Goal: Information Seeking & Learning: Learn about a topic

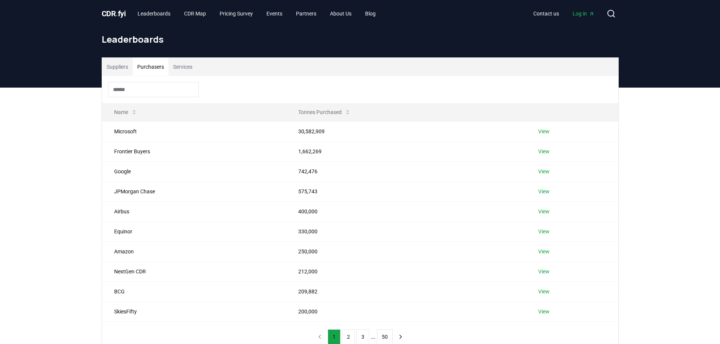
click at [142, 59] on button "Purchasers" at bounding box center [151, 67] width 36 height 18
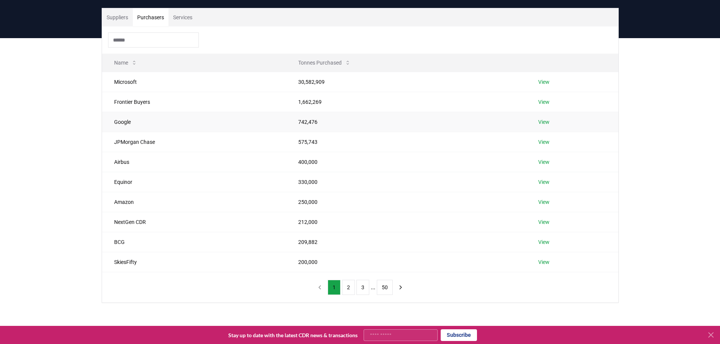
scroll to position [151, 0]
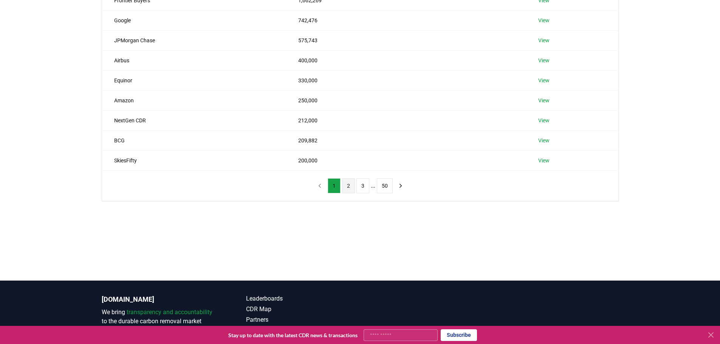
click at [345, 189] on button "2" at bounding box center [348, 185] width 13 height 15
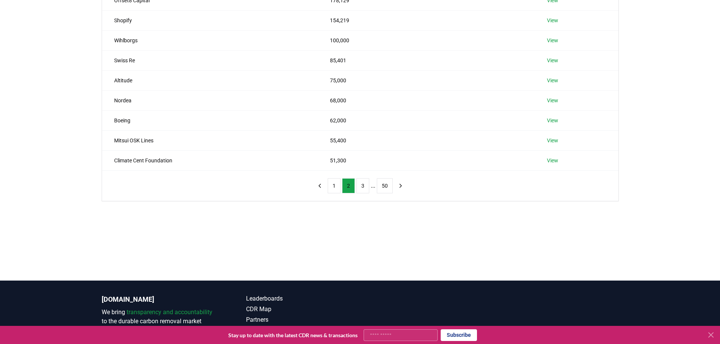
click at [364, 194] on div "1 2 3 ... 50" at bounding box center [360, 186] width 109 height 30
click at [364, 192] on button "3" at bounding box center [362, 185] width 13 height 15
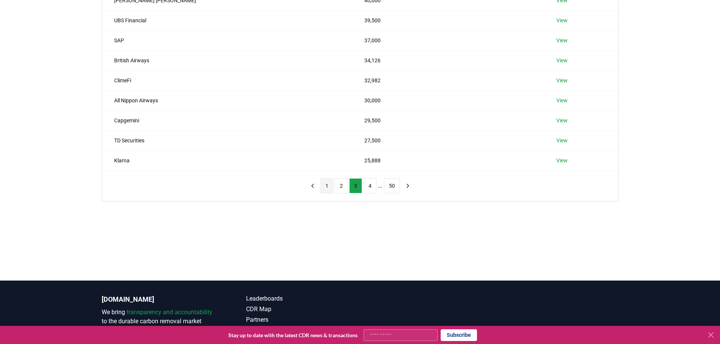
click at [330, 187] on button "1" at bounding box center [326, 185] width 13 height 15
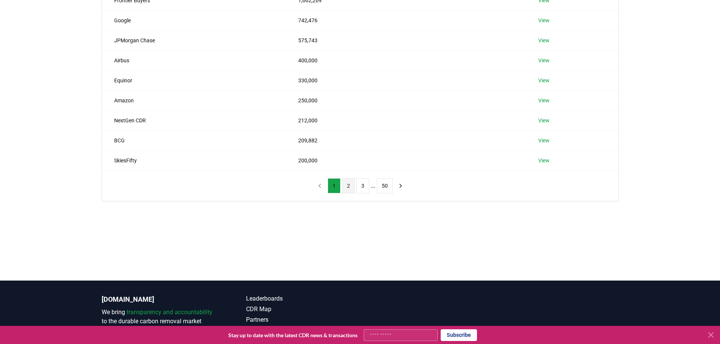
click at [342, 186] on button "2" at bounding box center [348, 185] width 13 height 15
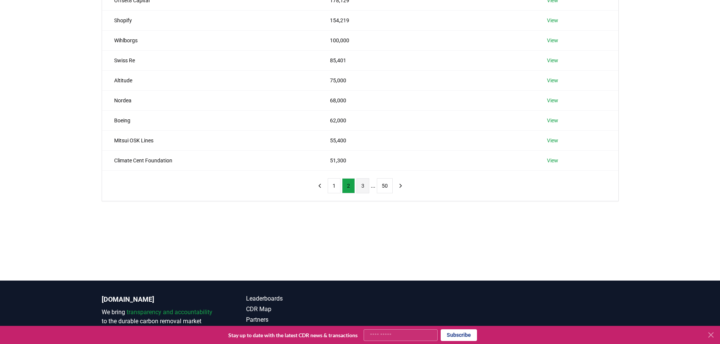
click at [356, 186] on button "3" at bounding box center [362, 185] width 13 height 15
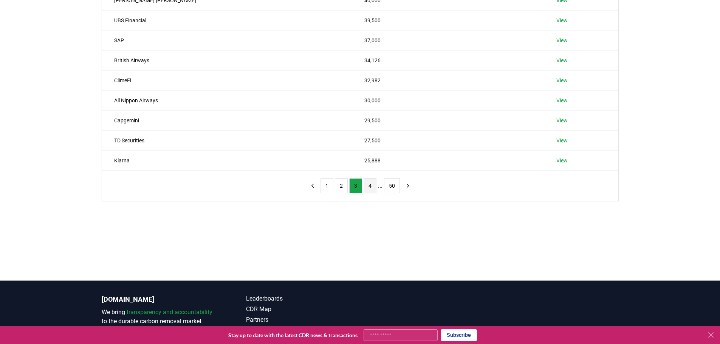
click at [376, 186] on button "4" at bounding box center [370, 185] width 13 height 15
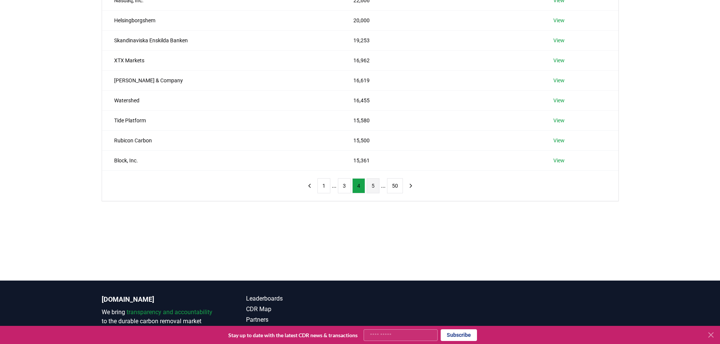
click at [373, 187] on button "5" at bounding box center [373, 185] width 13 height 15
click at [344, 184] on button "4" at bounding box center [344, 185] width 13 height 15
click at [328, 187] on button "1" at bounding box center [323, 185] width 13 height 15
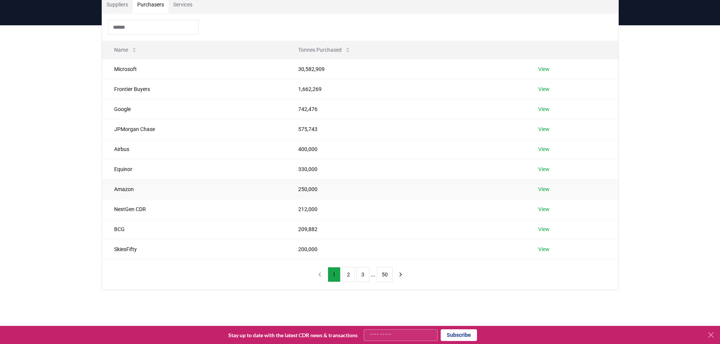
scroll to position [76, 0]
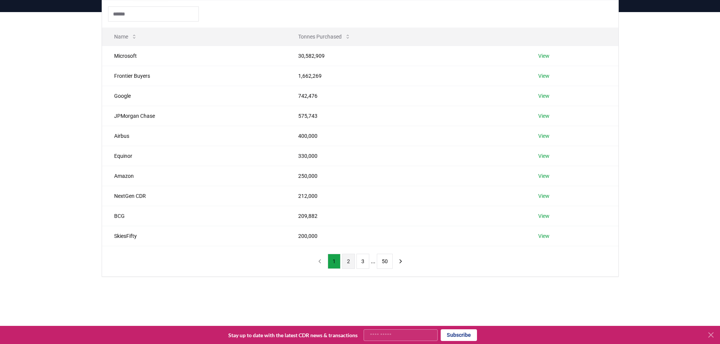
click at [352, 264] on button "2" at bounding box center [348, 261] width 13 height 15
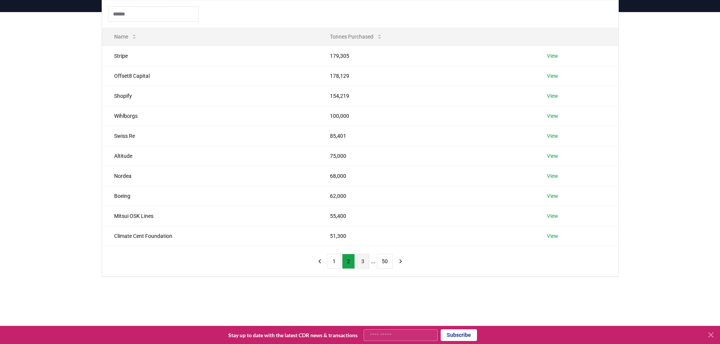
click at [360, 263] on button "3" at bounding box center [362, 261] width 13 height 15
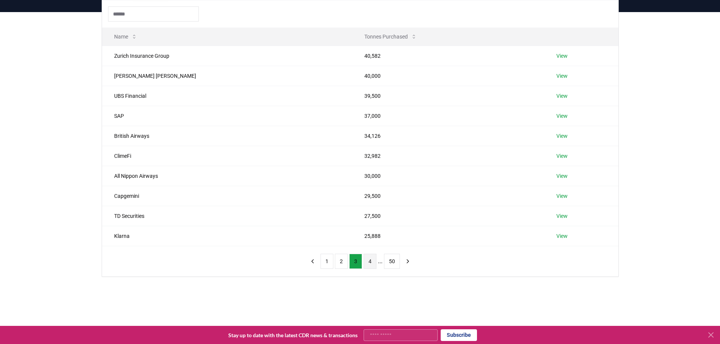
click at [371, 262] on button "4" at bounding box center [370, 261] width 13 height 15
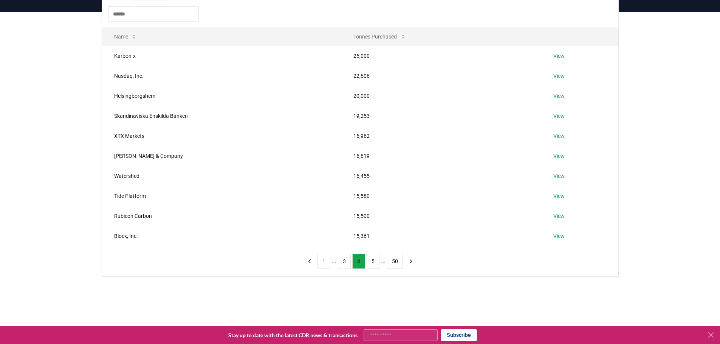
click at [371, 262] on button "5" at bounding box center [373, 261] width 13 height 15
click at [371, 262] on button "6" at bounding box center [373, 261] width 13 height 15
click at [371, 262] on button "7" at bounding box center [373, 261] width 13 height 15
click at [371, 262] on button "8" at bounding box center [373, 261] width 13 height 15
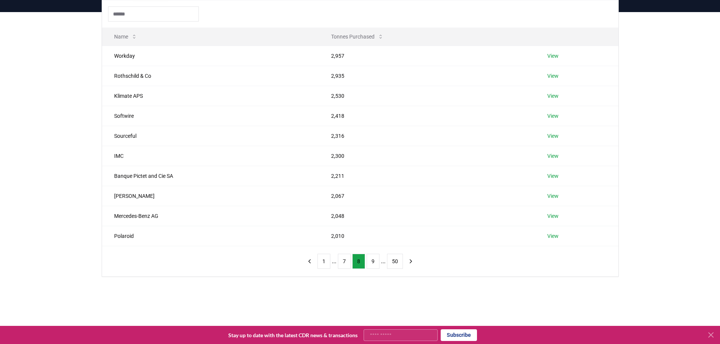
click at [371, 262] on button "9" at bounding box center [373, 261] width 13 height 15
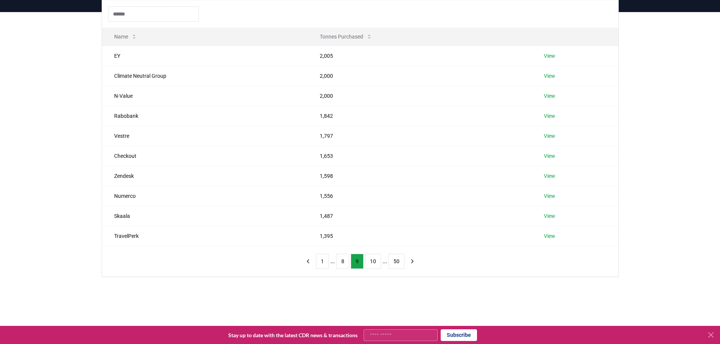
click at [371, 262] on button "10" at bounding box center [373, 261] width 16 height 15
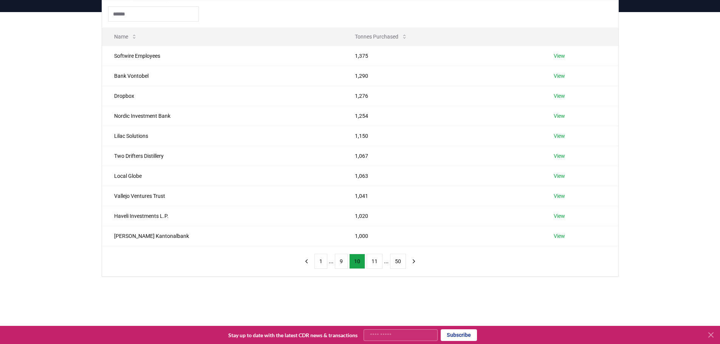
click at [371, 262] on button "11" at bounding box center [375, 261] width 16 height 15
click at [371, 262] on button "12" at bounding box center [376, 261] width 16 height 15
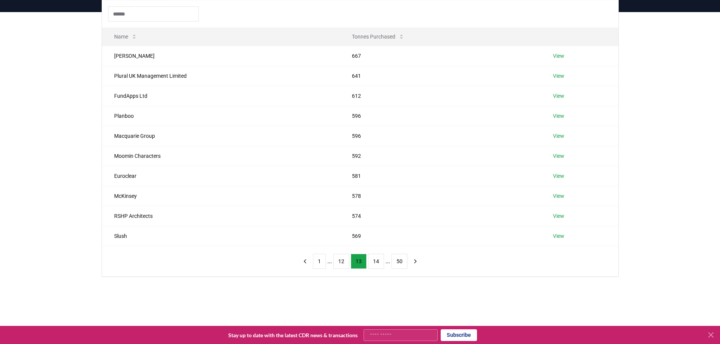
click at [371, 262] on button "14" at bounding box center [376, 261] width 16 height 15
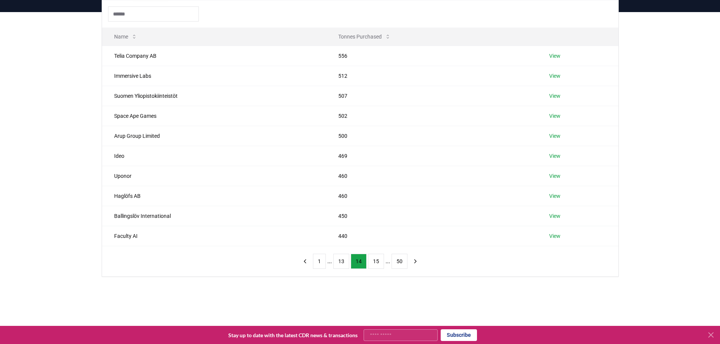
click at [371, 262] on button "15" at bounding box center [376, 261] width 16 height 15
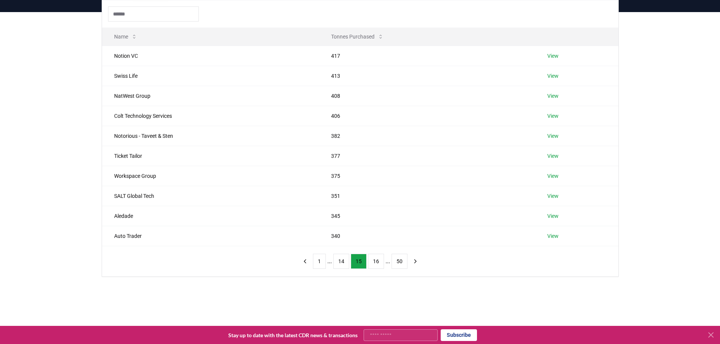
click at [371, 262] on button "16" at bounding box center [376, 261] width 16 height 15
click at [371, 262] on button "17" at bounding box center [376, 261] width 16 height 15
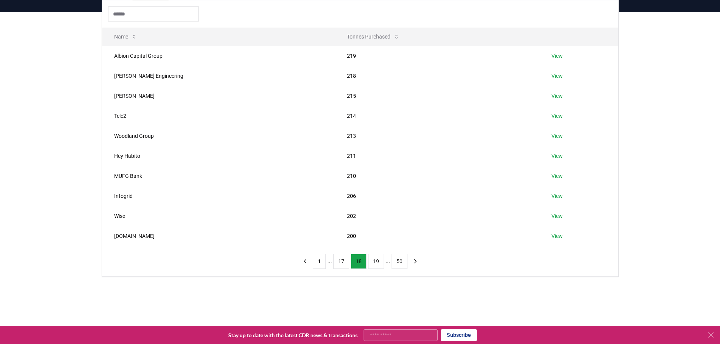
click at [371, 262] on button "19" at bounding box center [376, 261] width 16 height 15
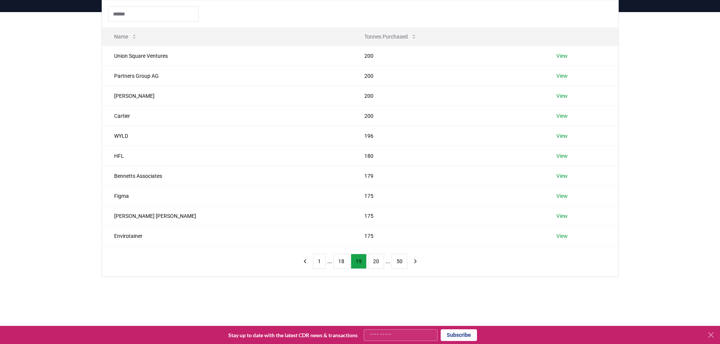
click at [371, 262] on button "20" at bounding box center [376, 261] width 16 height 15
click at [371, 262] on button "21" at bounding box center [376, 261] width 16 height 15
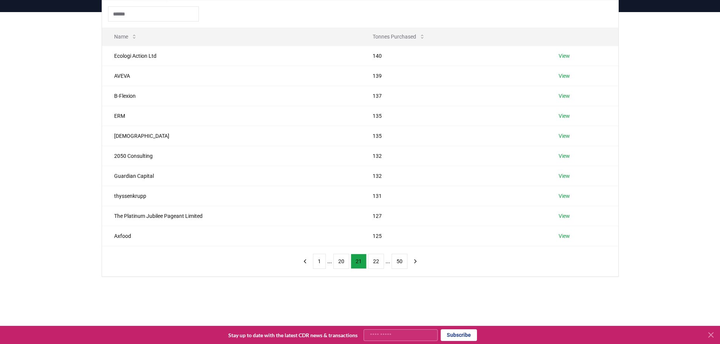
click at [371, 262] on button "22" at bounding box center [376, 261] width 16 height 15
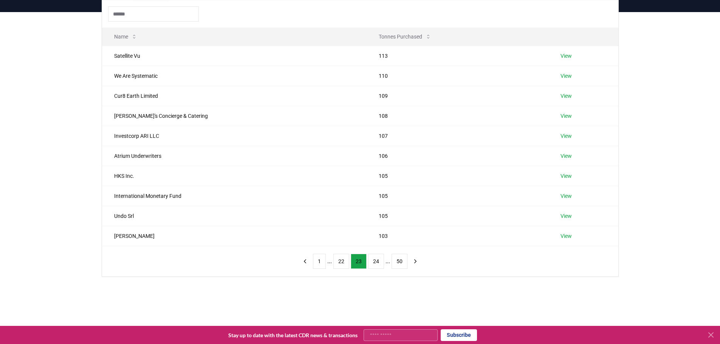
click at [371, 262] on button "24" at bounding box center [376, 261] width 16 height 15
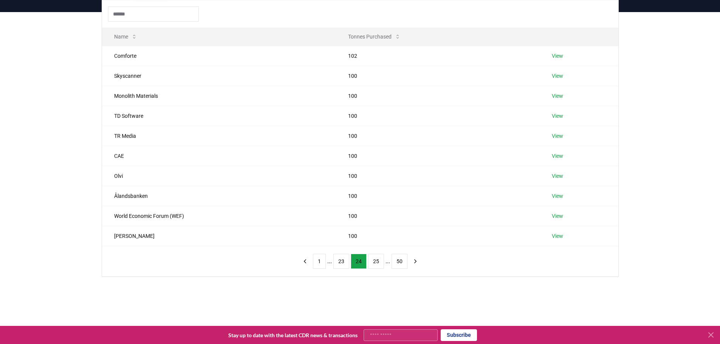
click at [371, 262] on button "25" at bounding box center [376, 261] width 16 height 15
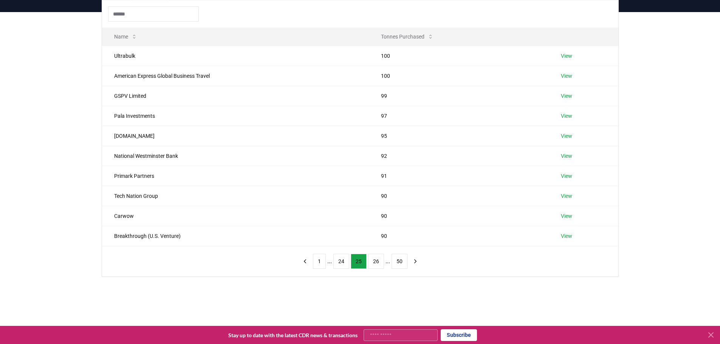
click at [371, 262] on button "26" at bounding box center [376, 261] width 16 height 15
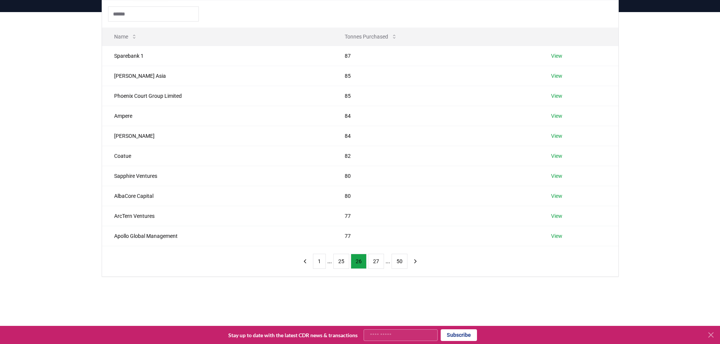
click at [371, 262] on button "27" at bounding box center [376, 261] width 16 height 15
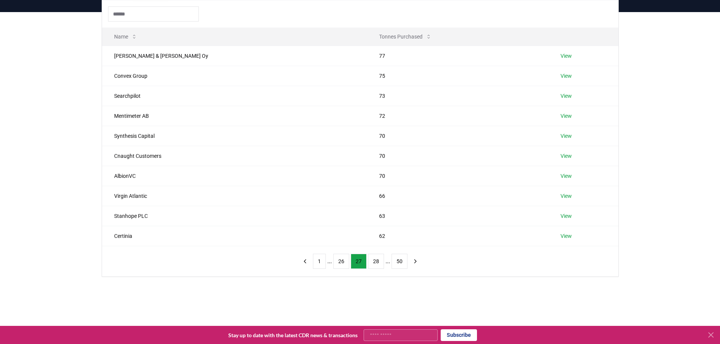
click at [371, 262] on button "28" at bounding box center [376, 261] width 16 height 15
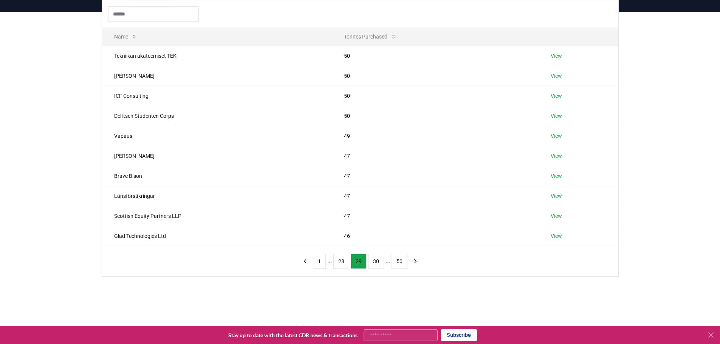
click at [371, 262] on button "30" at bounding box center [376, 261] width 16 height 15
click at [371, 262] on button "31" at bounding box center [376, 261] width 16 height 15
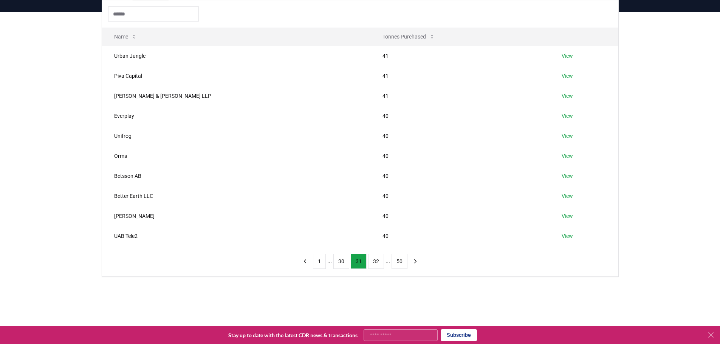
click at [371, 262] on button "32" at bounding box center [376, 261] width 16 height 15
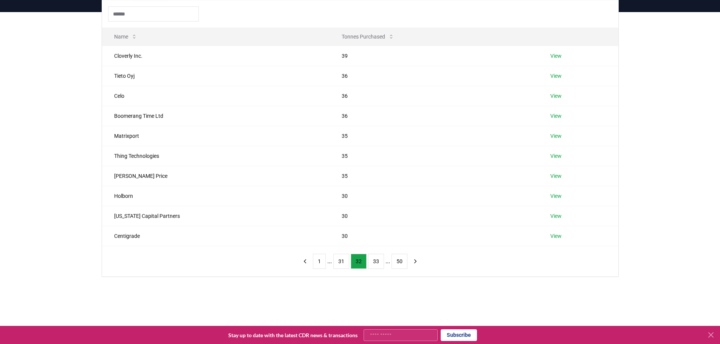
click at [371, 262] on button "33" at bounding box center [376, 261] width 16 height 15
click at [322, 266] on button "1" at bounding box center [319, 261] width 13 height 15
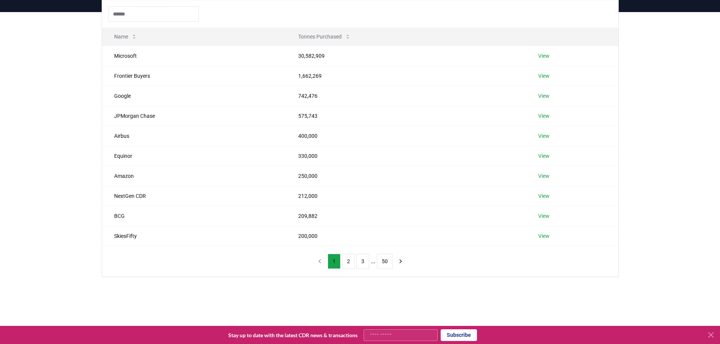
click at [322, 266] on nav "1 2 3 ... 50" at bounding box center [360, 261] width 94 height 15
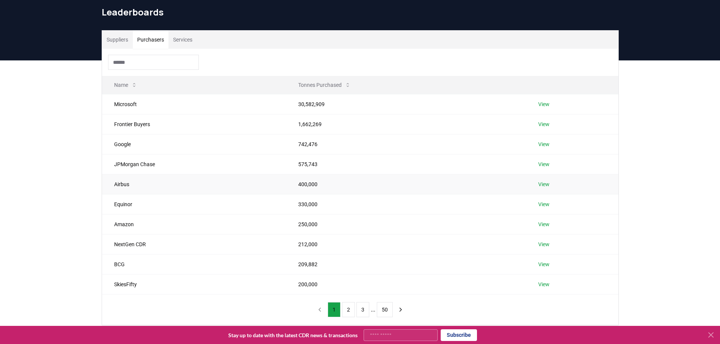
scroll to position [0, 0]
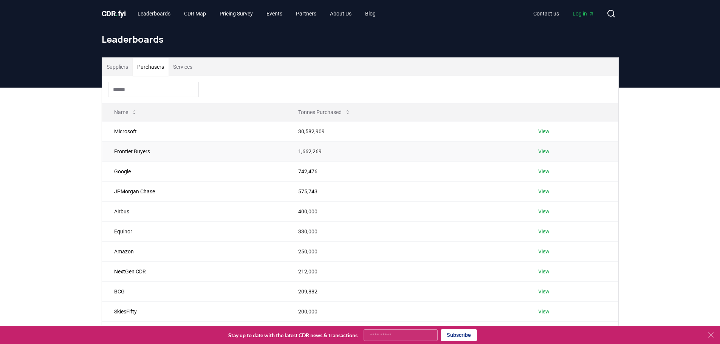
click at [127, 150] on td "Frontier Buyers" at bounding box center [194, 151] width 184 height 20
click at [546, 133] on link "View" at bounding box center [543, 132] width 11 height 8
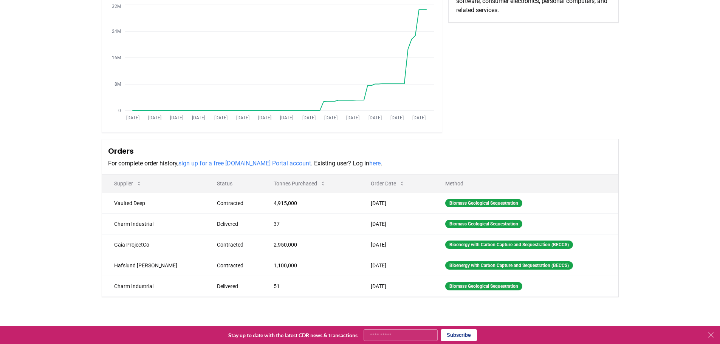
scroll to position [38, 0]
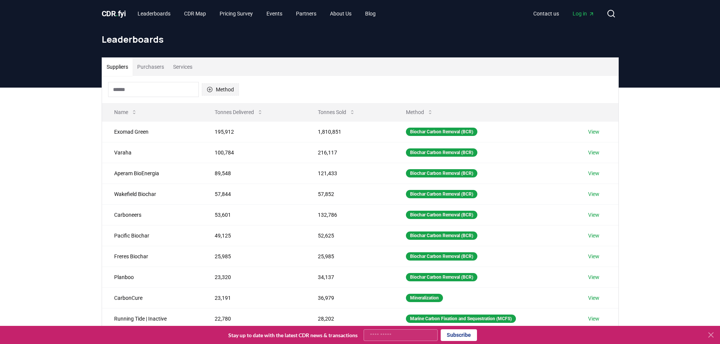
click at [222, 88] on button "Method" at bounding box center [220, 90] width 37 height 12
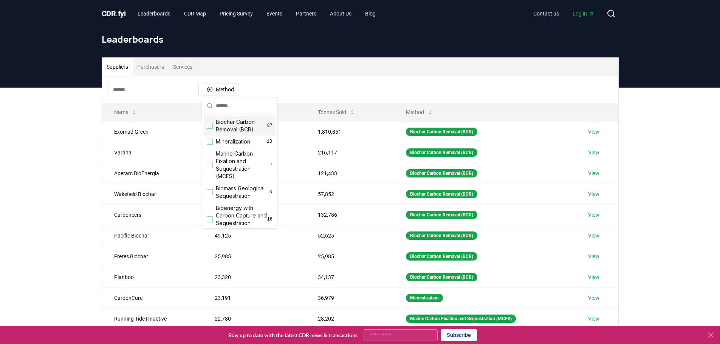
click at [384, 82] on div "Method" at bounding box center [360, 89] width 516 height 27
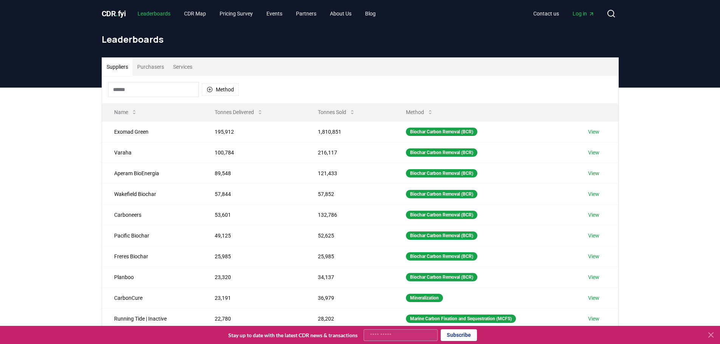
click at [155, 16] on link "Leaderboards" at bounding box center [154, 14] width 45 height 14
